Goal: Check status: Check status

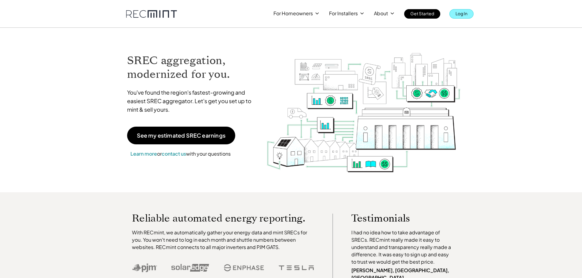
click at [460, 14] on p "Log In" at bounding box center [461, 13] width 12 height 9
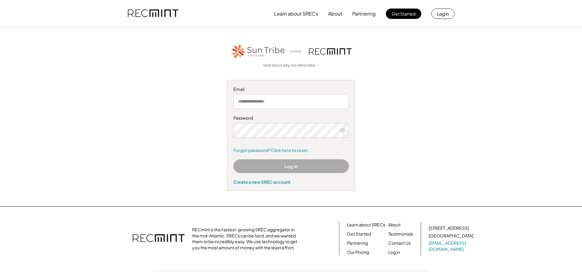
type input "**********"
click at [259, 169] on button "Log In" at bounding box center [290, 166] width 115 height 14
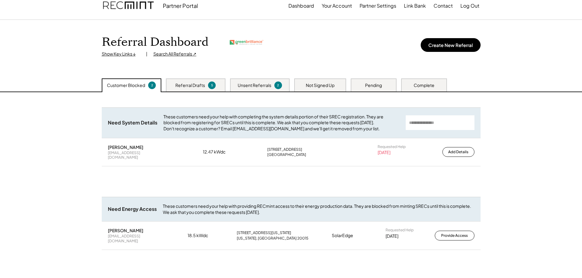
scroll to position [20, 0]
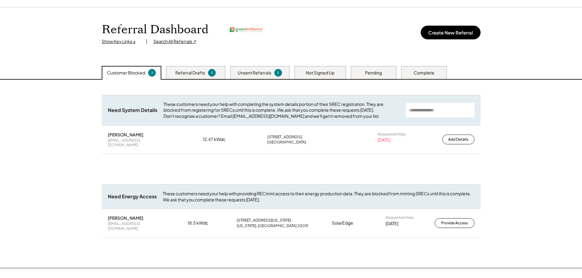
click at [182, 75] on div "Referral Drafts" at bounding box center [190, 73] width 30 height 6
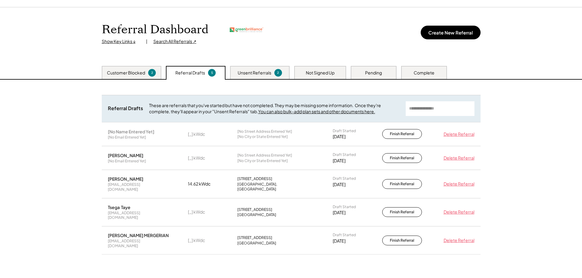
click at [247, 72] on div "Unsent Referrals" at bounding box center [255, 73] width 34 height 6
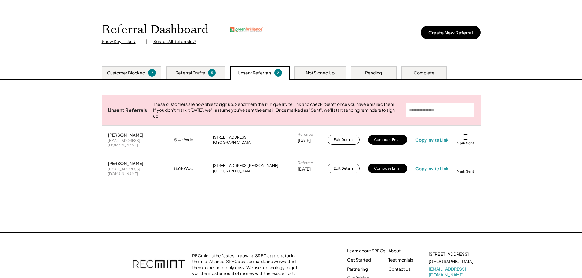
click at [170, 42] on div "Search All Referrals ↗" at bounding box center [174, 41] width 43 height 6
click at [106, 76] on div "Customer Blocked 2" at bounding box center [132, 72] width 60 height 13
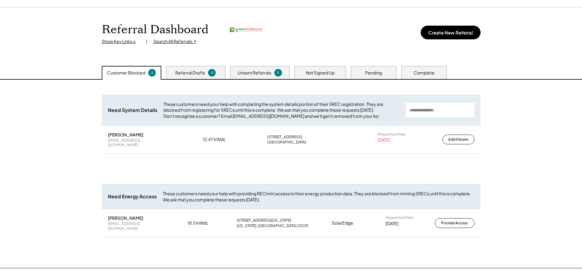
click at [136, 219] on div "Nathaniel Pearlman" at bounding box center [135, 217] width 55 height 5
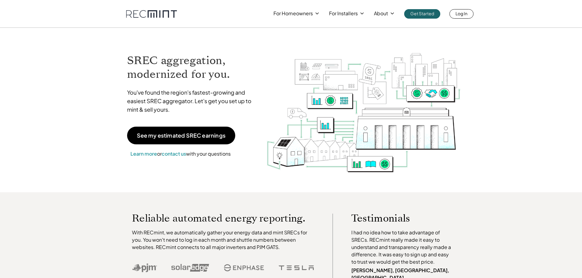
click at [460, 12] on p "Log In" at bounding box center [461, 13] width 12 height 9
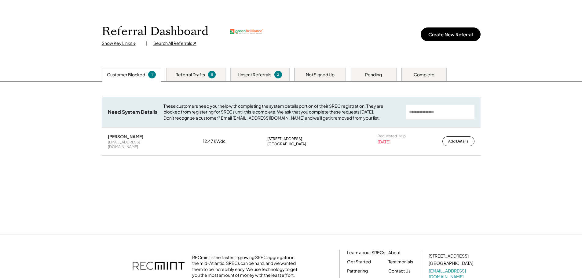
scroll to position [20, 0]
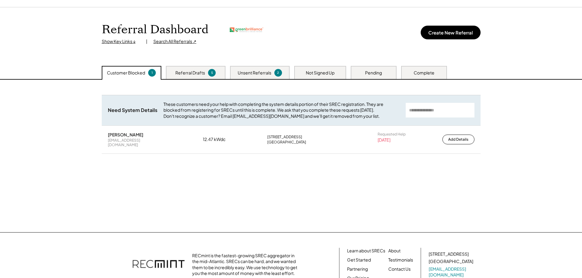
click at [182, 72] on div "Referral Drafts" at bounding box center [190, 73] width 30 height 6
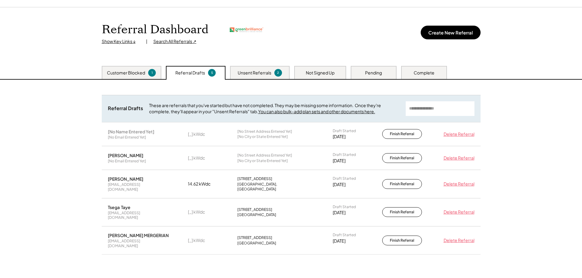
click at [170, 40] on div "Search All Referrals ↗" at bounding box center [174, 41] width 43 height 6
drag, startPoint x: 256, startPoint y: 70, endPoint x: 276, endPoint y: 77, distance: 20.7
click at [256, 70] on div "Unsent Referrals" at bounding box center [255, 73] width 34 height 6
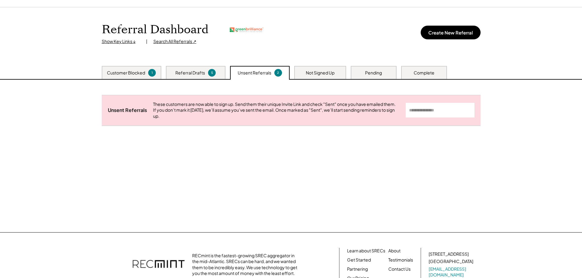
click at [317, 75] on div "Not Signed Up" at bounding box center [320, 73] width 29 height 6
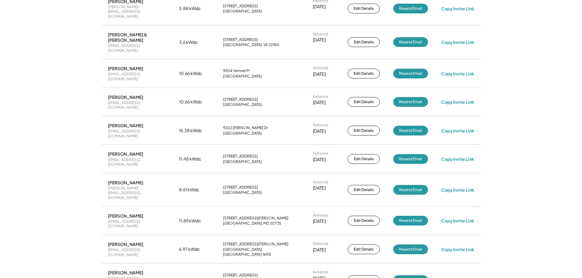
scroll to position [937, 0]
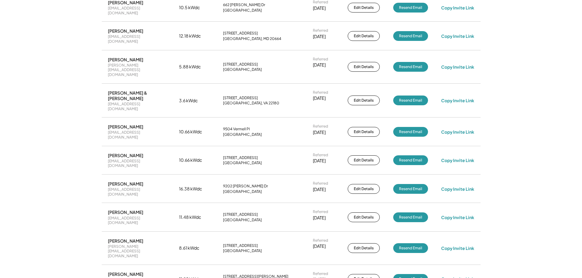
scroll to position [876, 0]
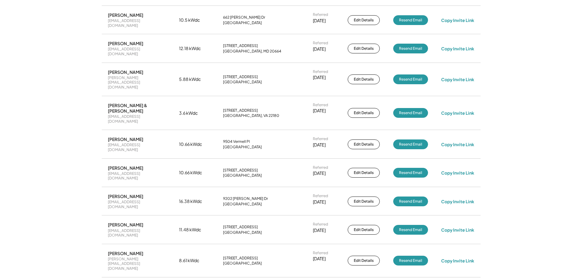
click at [230, 256] on div "812 Maury Ave Oxon Hill, MD 20745" at bounding box center [261, 261] width 76 height 10
click at [232, 261] on div "Oxon Hill, MD 20745" at bounding box center [242, 263] width 39 height 5
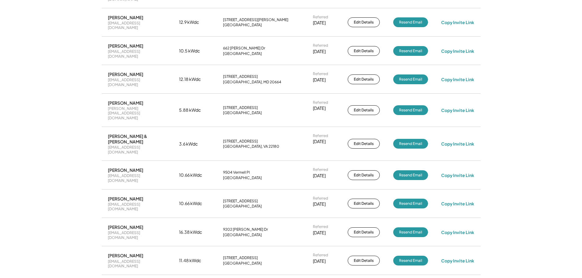
scroll to position [855, 0]
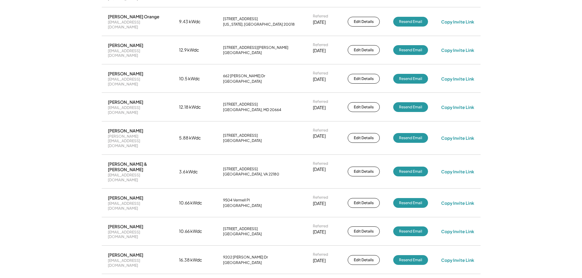
scroll to position [815, 0]
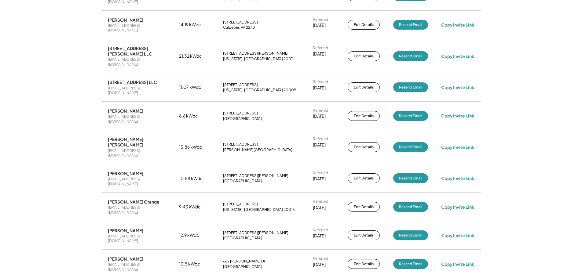
scroll to position [631, 0]
click at [238, 208] on div "Washington, DC 20018" at bounding box center [259, 210] width 72 height 5
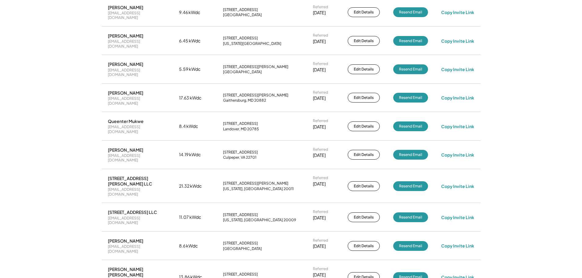
scroll to position [468, 0]
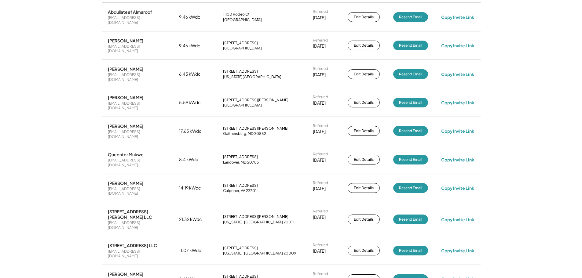
drag, startPoint x: 151, startPoint y: 145, endPoint x: 166, endPoint y: 146, distance: 15.3
click at [166, 237] on div "2610 University Pl NW LLC admin@cradleinvestments.com 11.07 kWdc 2610 Universit…" at bounding box center [291, 251] width 379 height 28
drag, startPoint x: 150, startPoint y: 118, endPoint x: 166, endPoint y: 121, distance: 16.7
click at [166, 209] on div "406 Kennedy ST NW LLC admin@cradleinvestments.com" at bounding box center [137, 219] width 58 height 21
drag, startPoint x: 187, startPoint y: 122, endPoint x: 165, endPoint y: 122, distance: 21.4
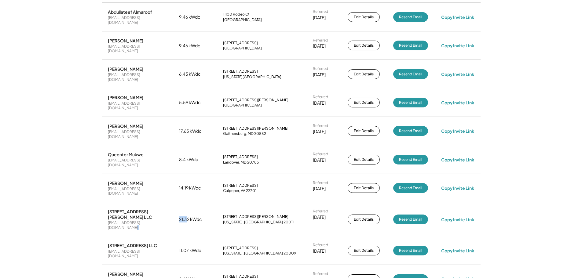
click at [165, 203] on div "406 Kennedy ST NW LLC admin@cradleinvestments.com 21.32 kWdc 406 Kennedy St NW …" at bounding box center [291, 220] width 379 height 34
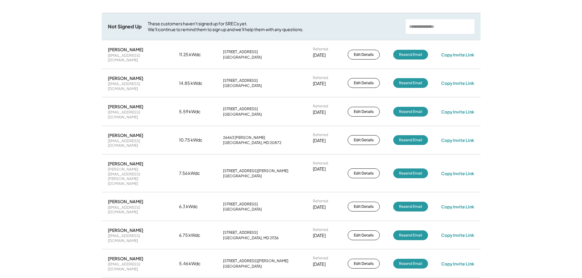
scroll to position [102, 0]
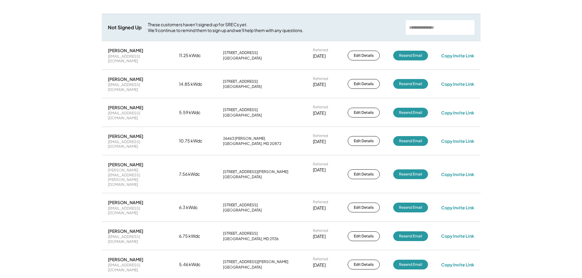
click at [238, 113] on div "Capitol Heights, MD 20743" at bounding box center [242, 115] width 39 height 5
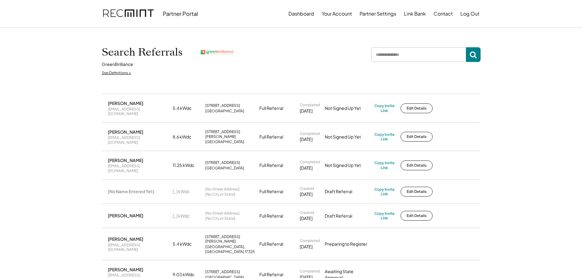
click at [417, 56] on input "input" at bounding box center [418, 54] width 95 height 15
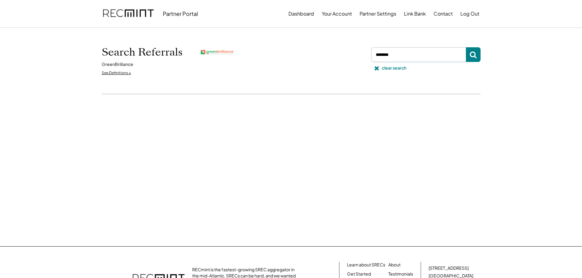
click at [414, 61] on input "input" at bounding box center [418, 54] width 95 height 15
click at [416, 59] on input "input" at bounding box center [418, 54] width 95 height 15
type input "******"
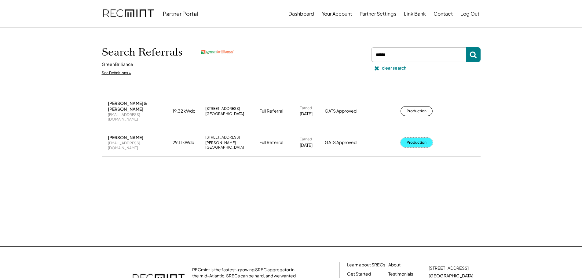
click at [418, 138] on button "Production" at bounding box center [416, 143] width 32 height 10
click at [377, 71] on icon at bounding box center [377, 68] width 6 height 6
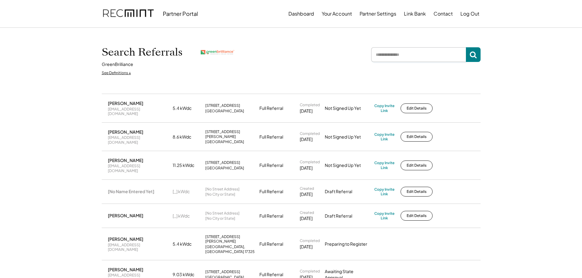
click at [400, 59] on input "input" at bounding box center [418, 54] width 95 height 15
type input "****"
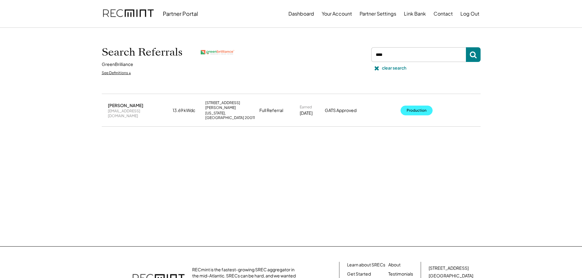
click at [406, 106] on button "Production" at bounding box center [416, 111] width 32 height 10
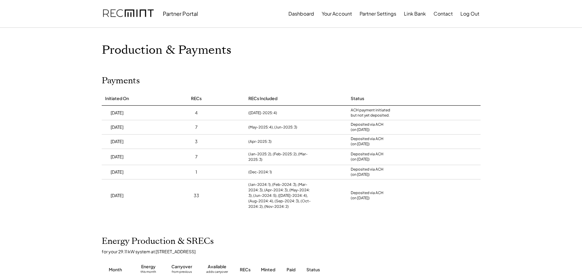
click at [373, 109] on div "ACH payment initiated but not yet deposited." at bounding box center [371, 113] width 40 height 10
drag, startPoint x: 128, startPoint y: 114, endPoint x: 109, endPoint y: 115, distance: 18.7
click at [109, 115] on div "9/12/25" at bounding box center [117, 113] width 31 height 14
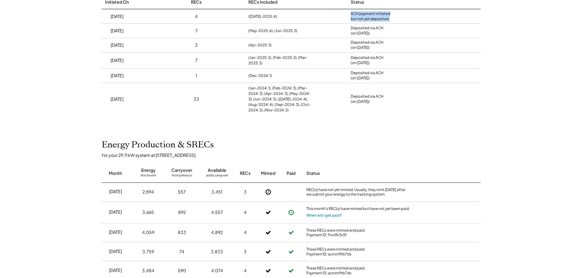
scroll to position [102, 0]
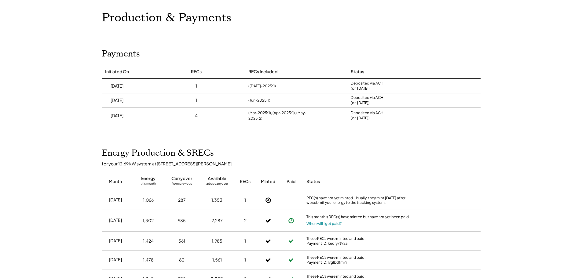
scroll to position [61, 0]
